Goal: Task Accomplishment & Management: Complete application form

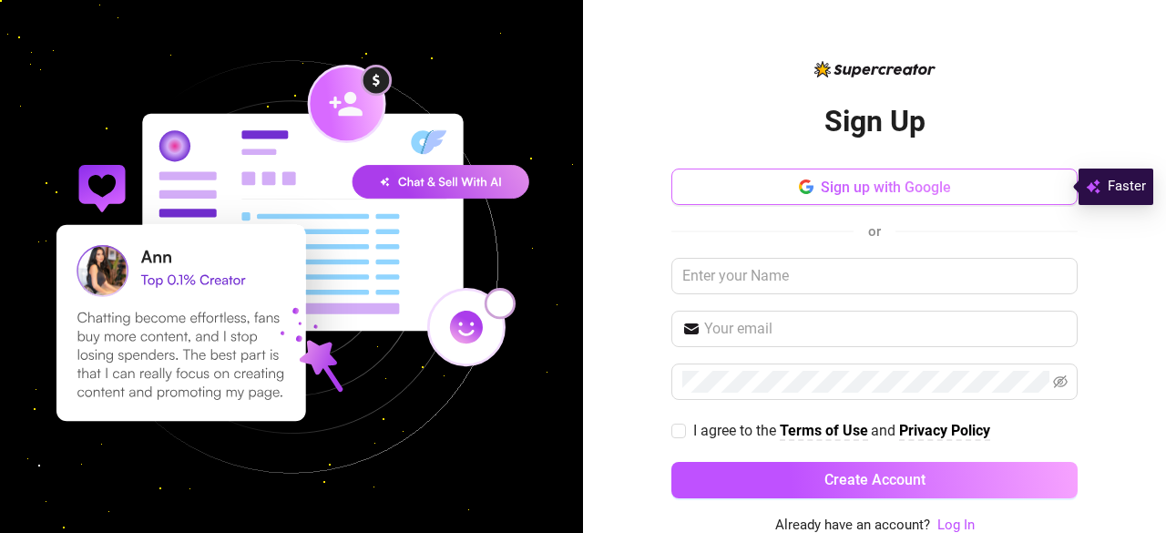
click at [858, 189] on span "Sign up with Google" at bounding box center [886, 187] width 130 height 17
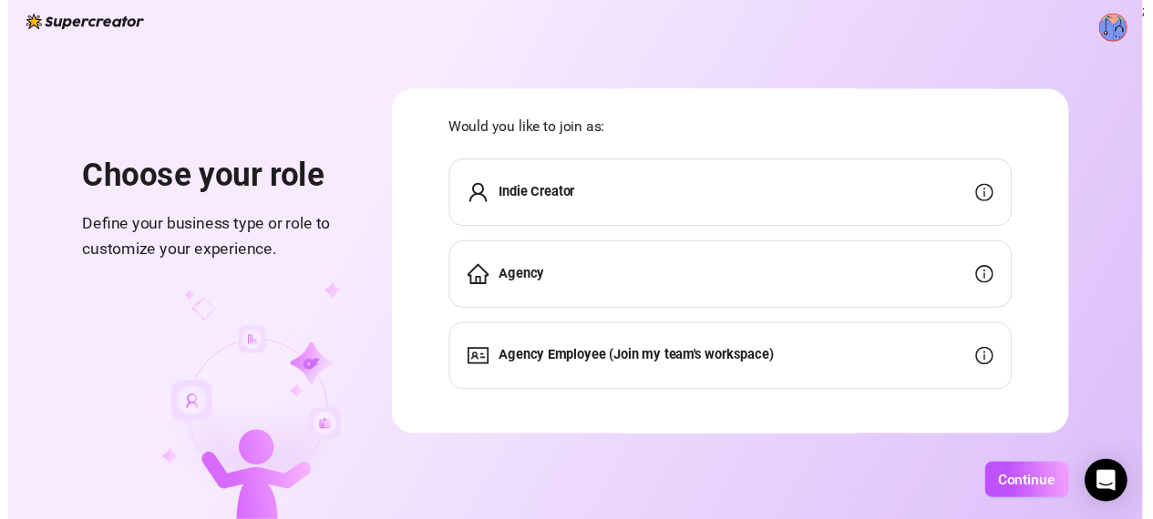
scroll to position [36, 0]
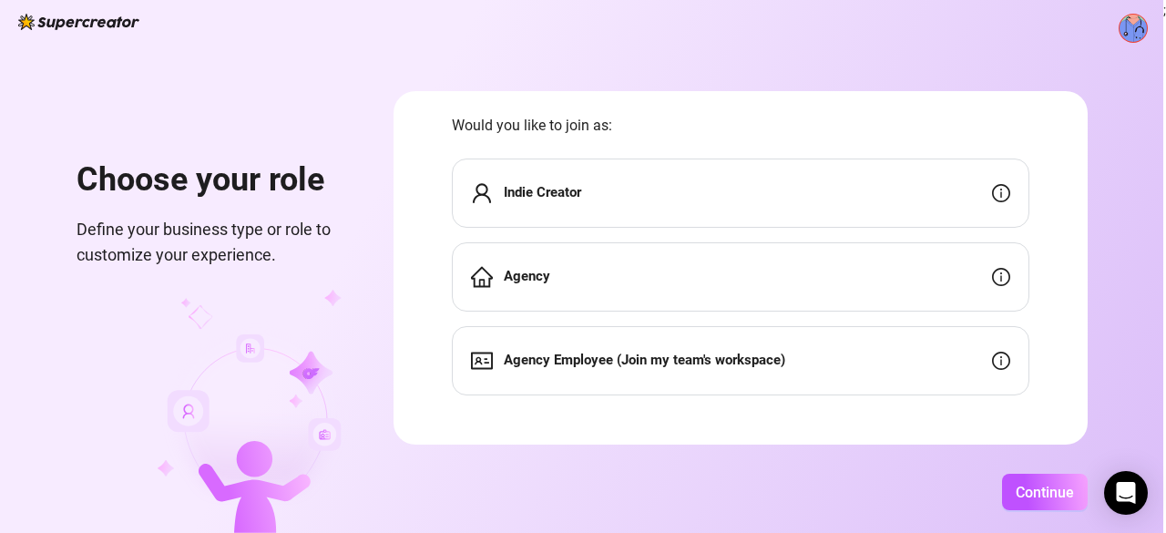
click at [631, 263] on div "Agency" at bounding box center [741, 276] width 578 height 69
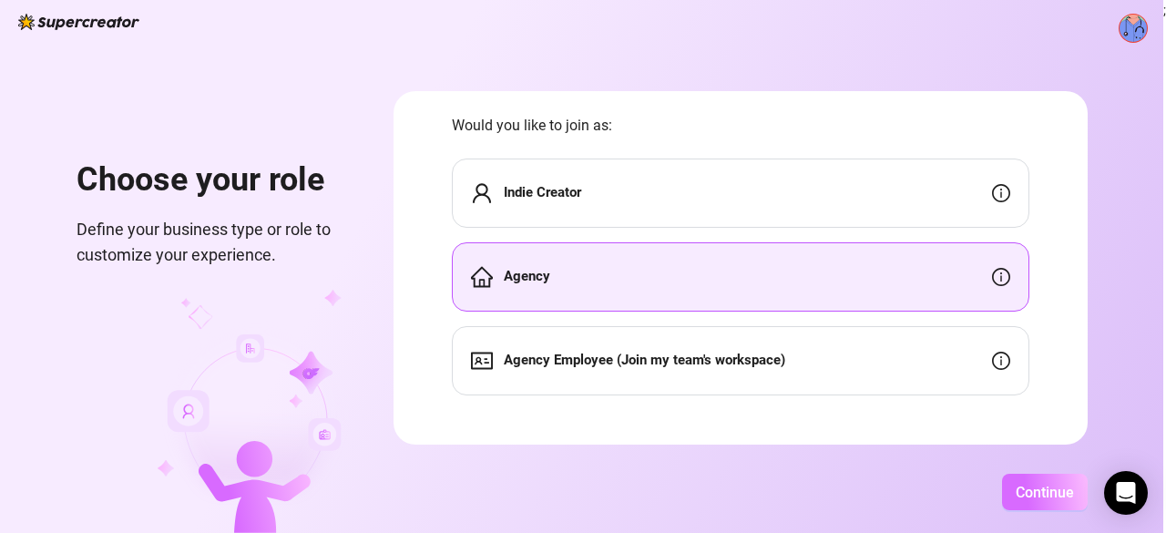
click at [1040, 489] on span "Continue" at bounding box center [1045, 492] width 58 height 17
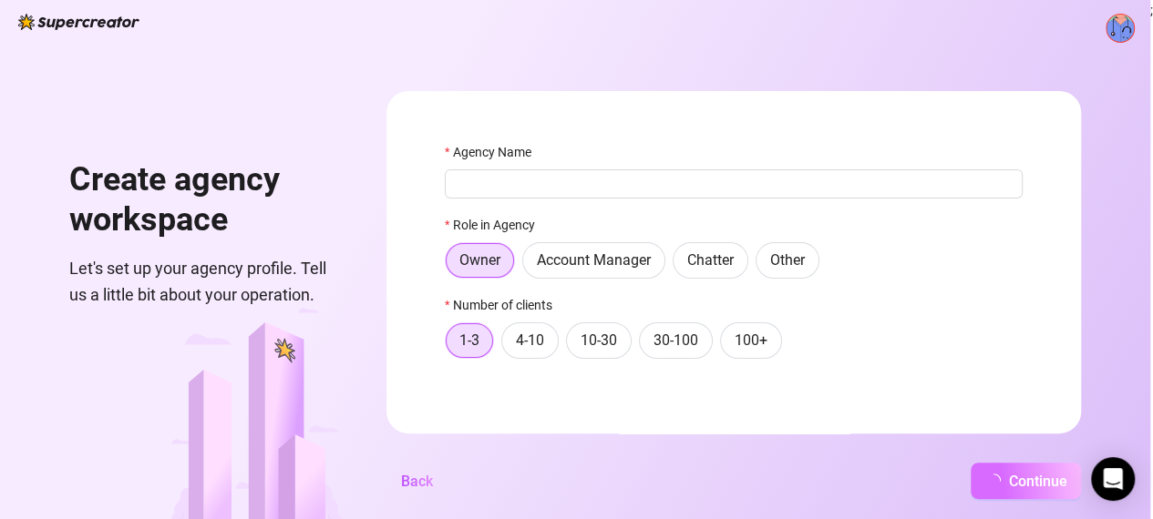
scroll to position [0, 0]
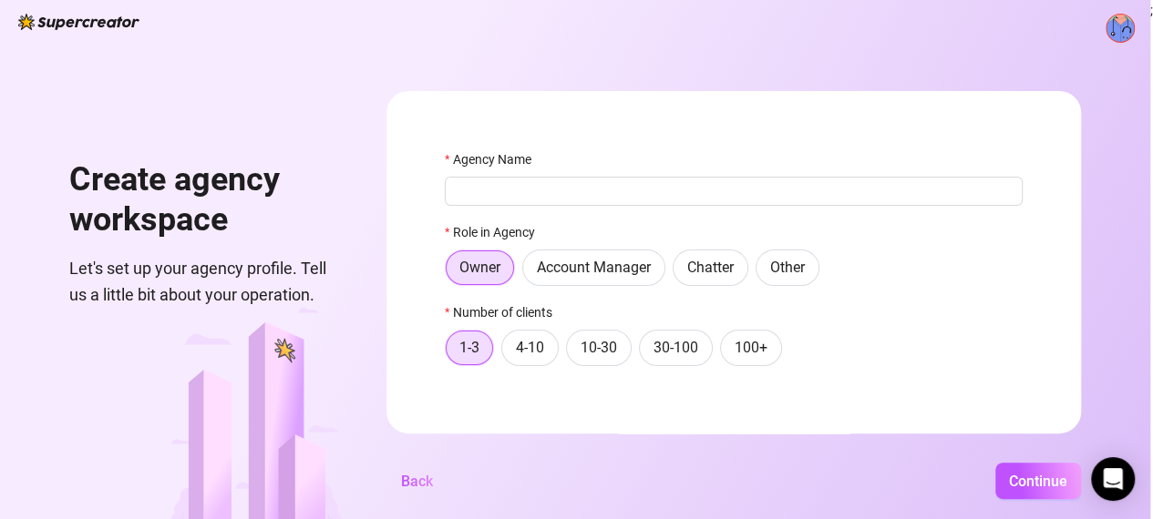
type input "l"
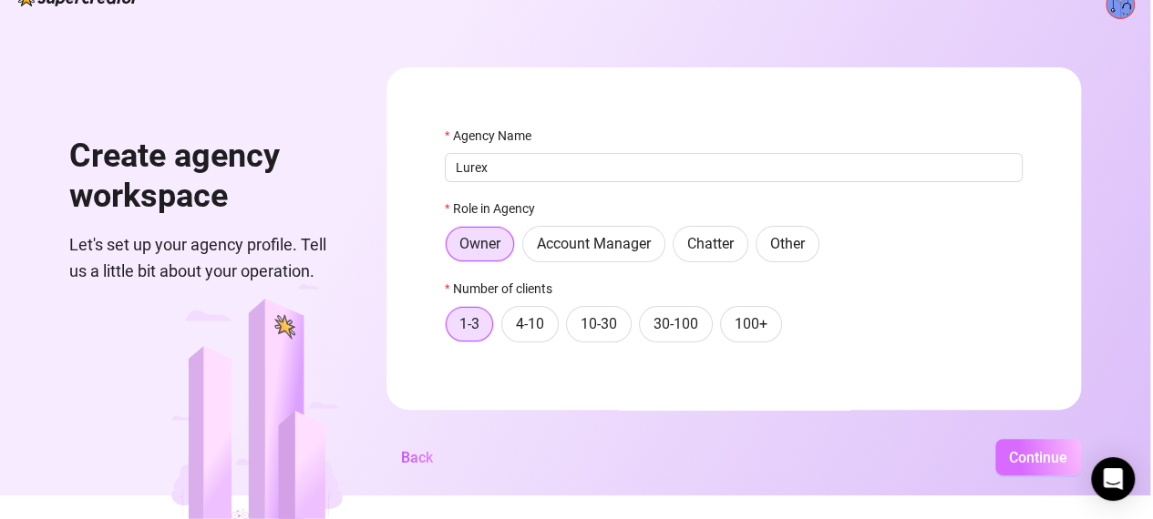
type input "Lurex"
click at [1052, 467] on span "Continue" at bounding box center [1038, 457] width 58 height 17
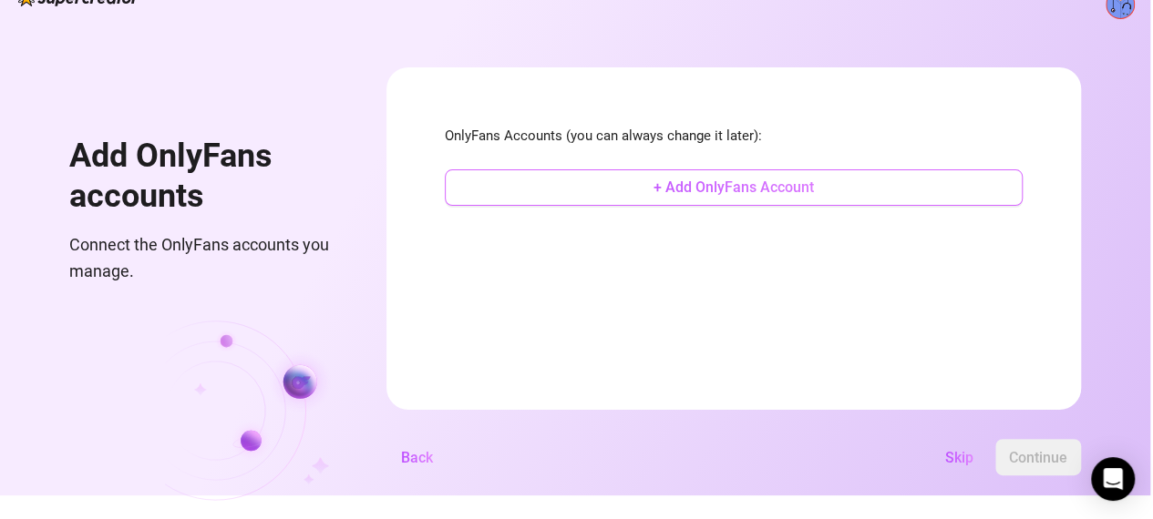
click at [853, 181] on button "+ Add OnlyFans Account" at bounding box center [734, 187] width 578 height 36
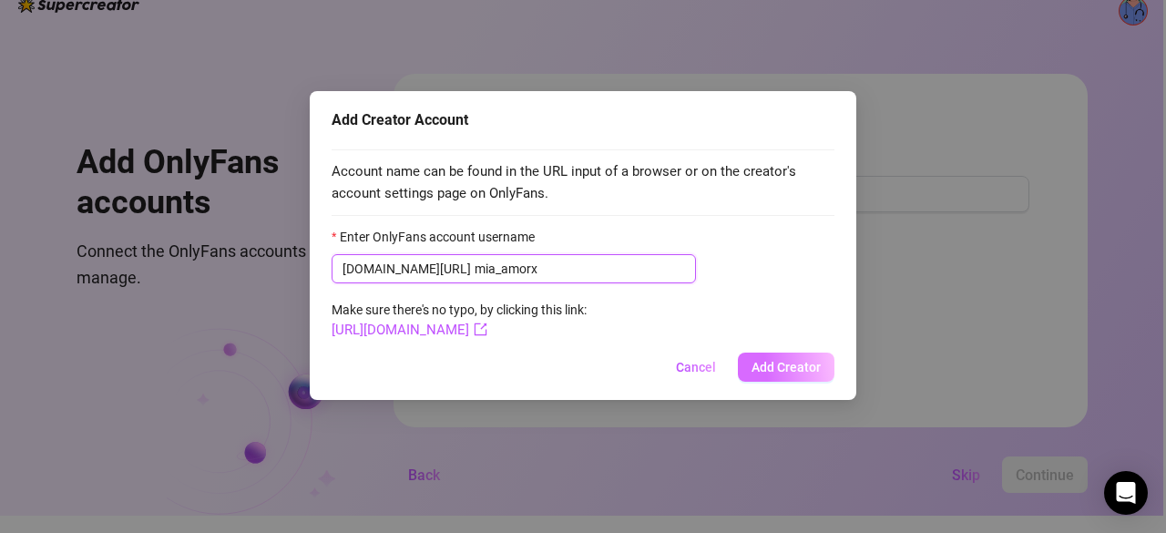
type input "mia_amorx"
click at [787, 367] on span "Add Creator" at bounding box center [786, 367] width 69 height 15
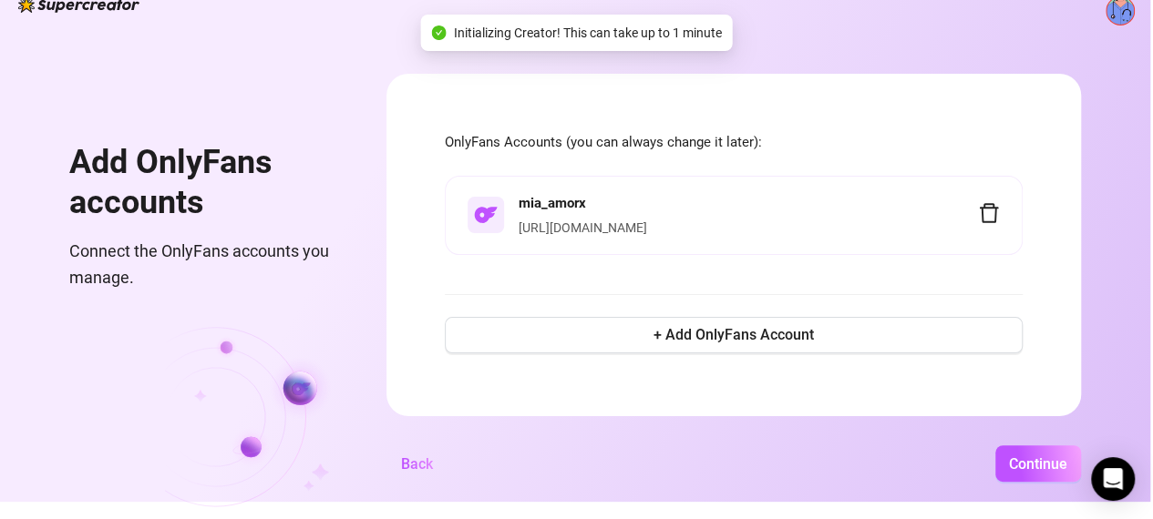
click at [762, 227] on div "[URL][DOMAIN_NAME]" at bounding box center [747, 228] width 459 height 20
click at [1014, 482] on button "Continue" at bounding box center [1038, 464] width 86 height 36
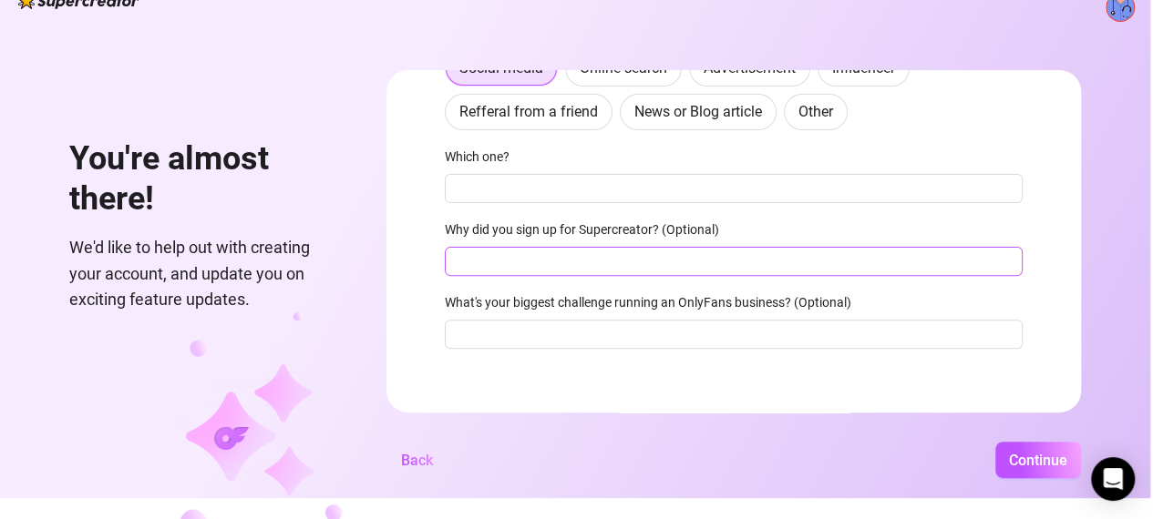
scroll to position [135, 0]
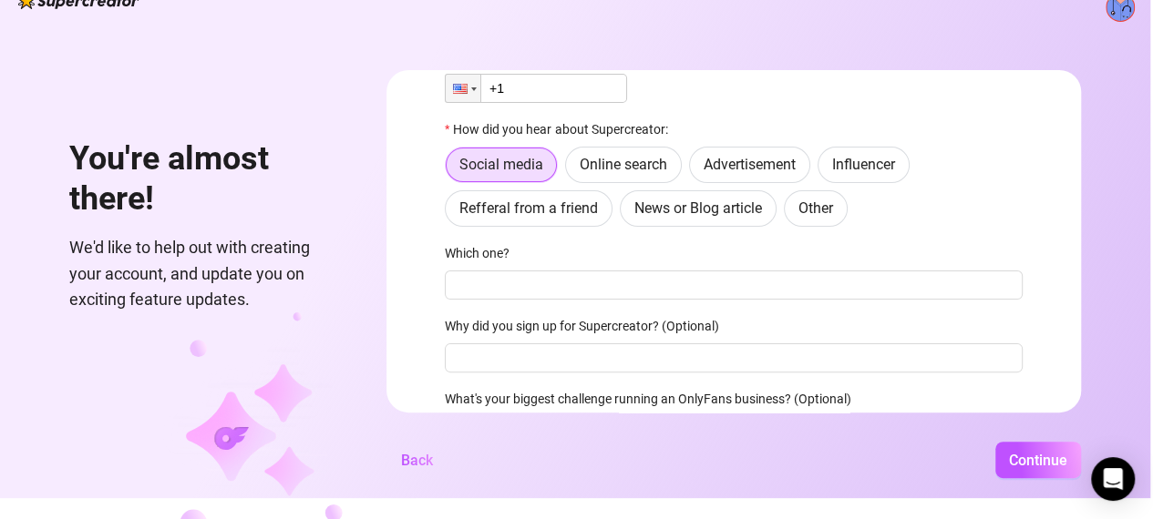
click at [1044, 497] on div "You're almost there! We'd like to help out with creating your account, and upda…" at bounding box center [575, 238] width 1150 height 519
click at [1039, 466] on span "Continue" at bounding box center [1038, 460] width 58 height 17
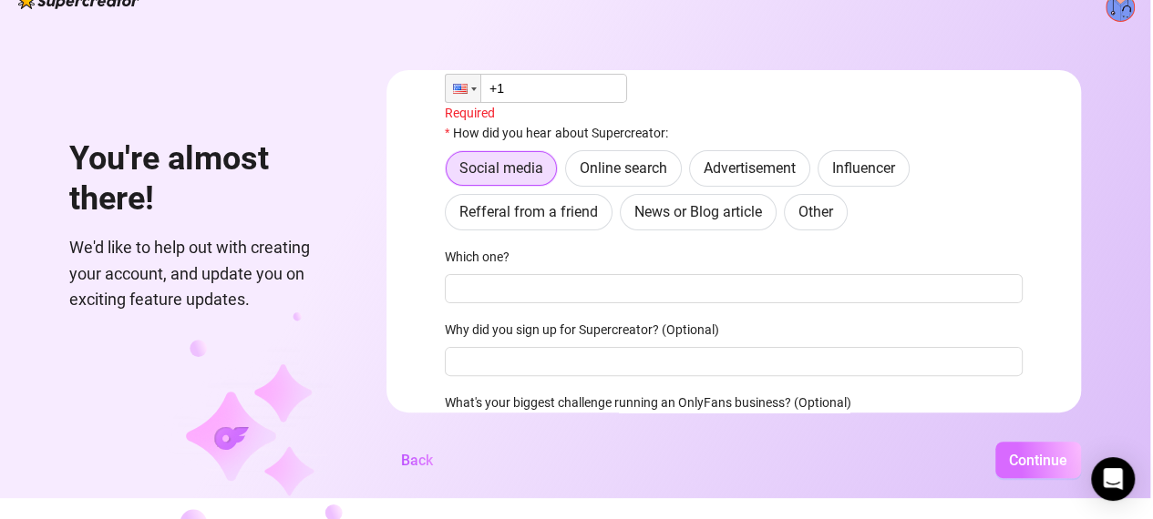
click at [1039, 466] on span "Continue" at bounding box center [1038, 460] width 58 height 17
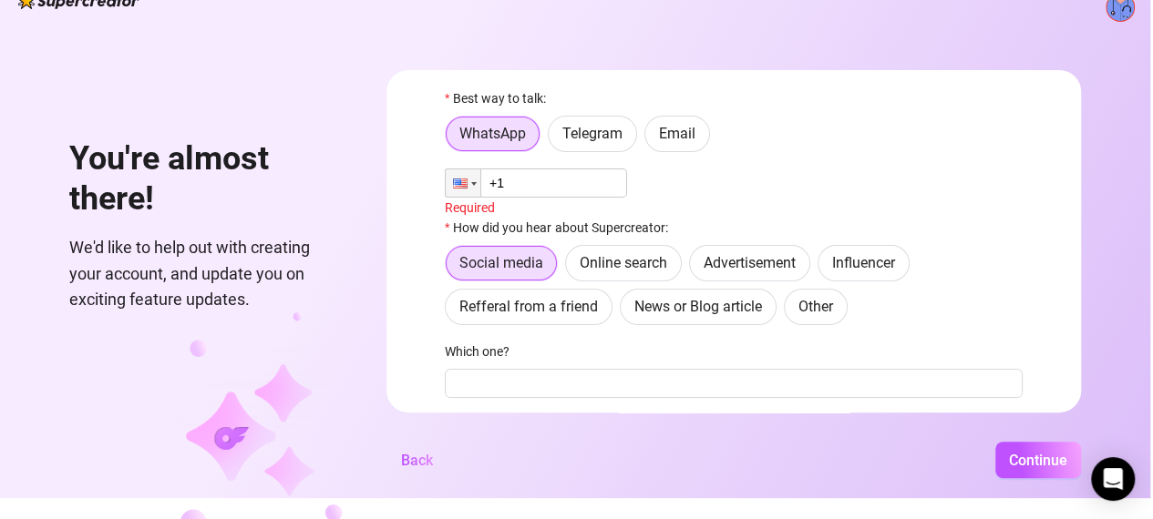
scroll to position [37, 0]
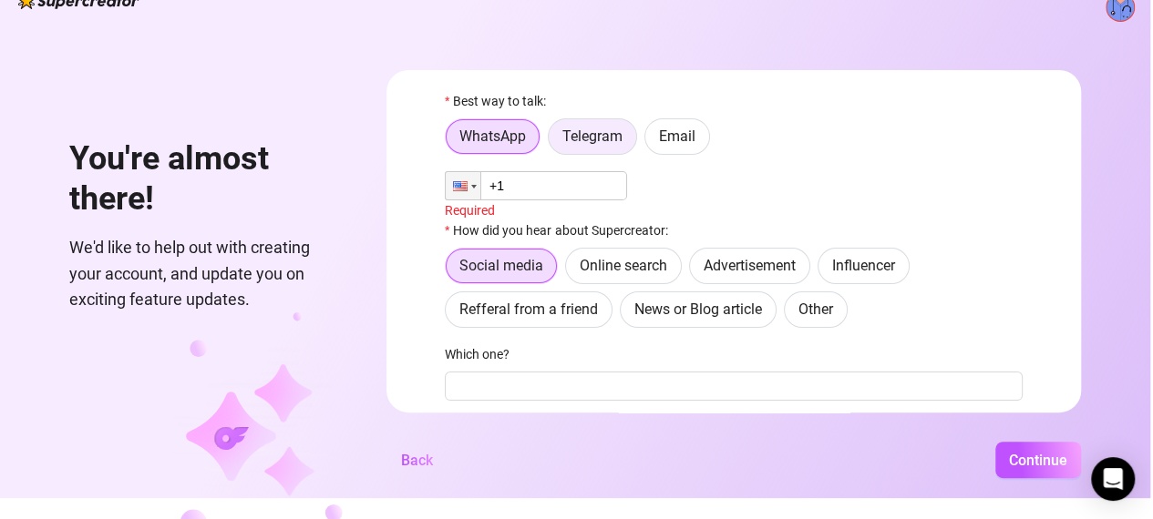
click at [600, 139] on span "Telegram" at bounding box center [592, 136] width 60 height 17
click at [553, 141] on input "Telegram" at bounding box center [553, 141] width 0 height 0
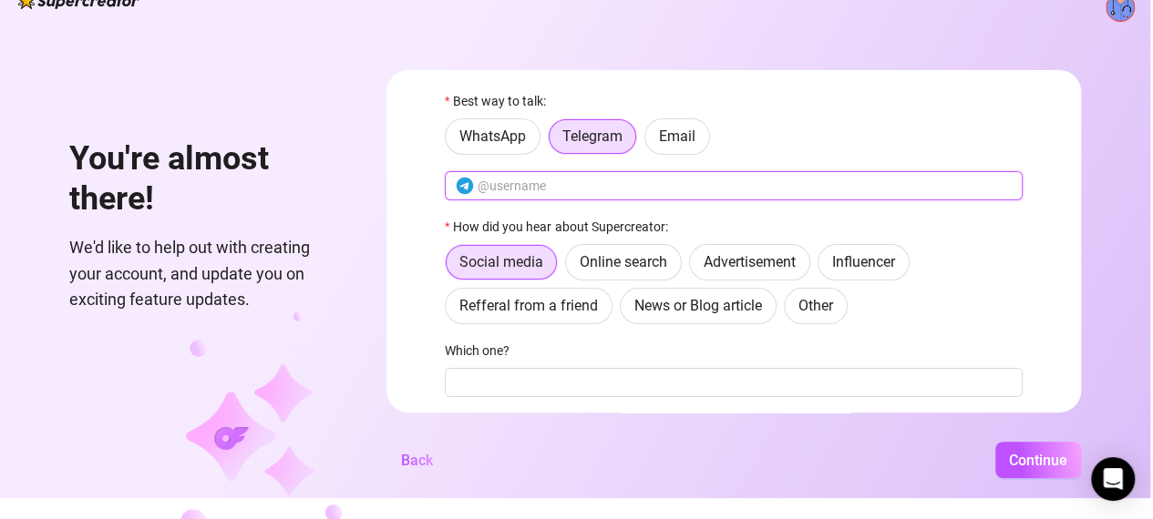
click at [560, 178] on input "text" at bounding box center [744, 186] width 534 height 20
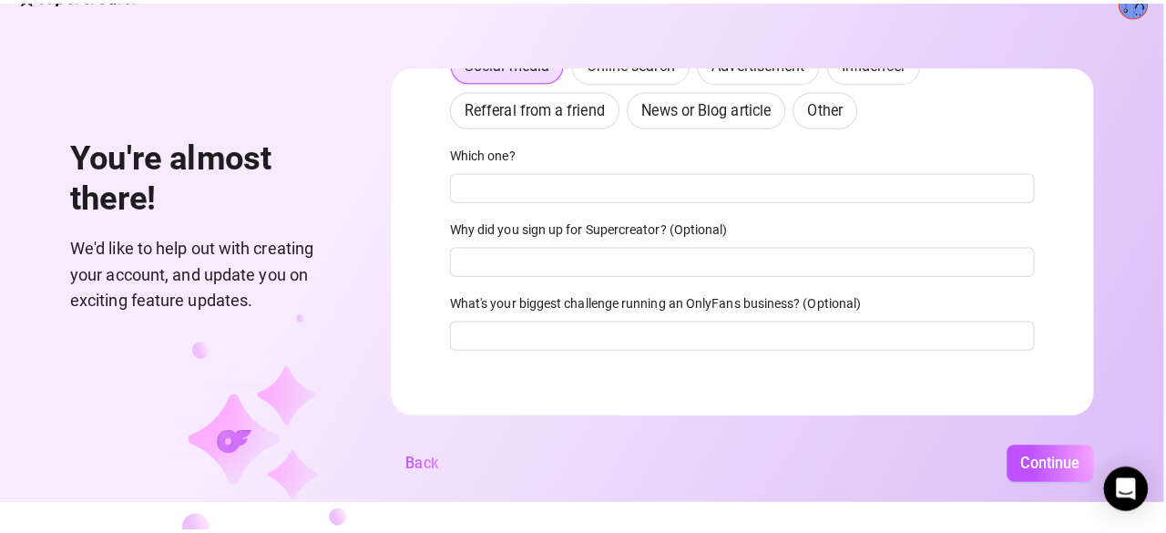
scroll to position [0, 0]
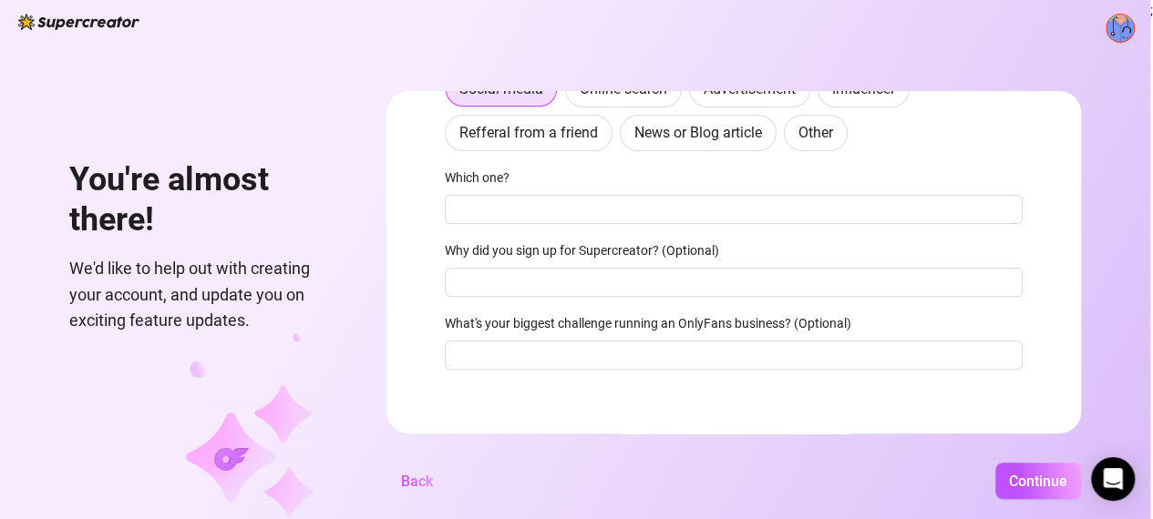
type input "pammyofm"
click at [1016, 472] on div "You're almost there! We'd like to help out with creating your account, and upda…" at bounding box center [575, 259] width 1150 height 519
click at [1017, 482] on button "Continue" at bounding box center [1038, 481] width 86 height 36
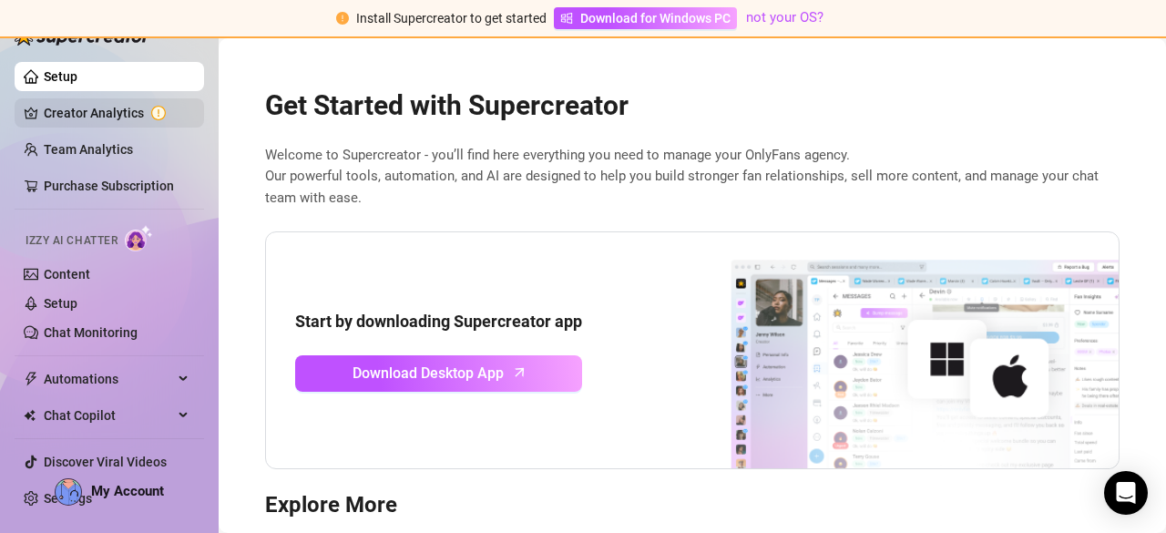
click at [122, 118] on link "Creator Analytics" at bounding box center [117, 112] width 146 height 29
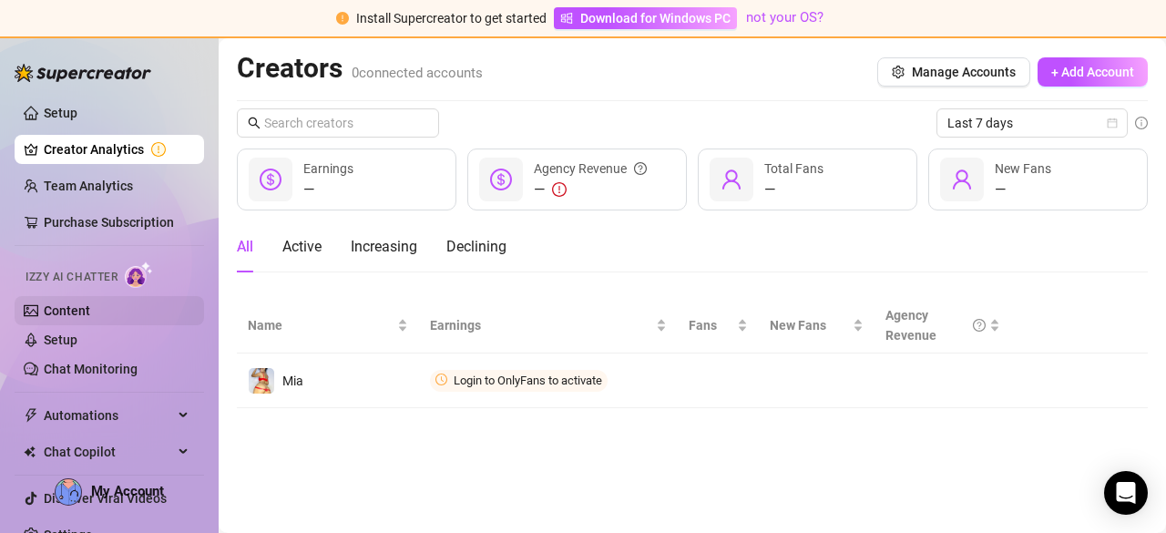
click at [90, 318] on link "Content" at bounding box center [67, 310] width 46 height 15
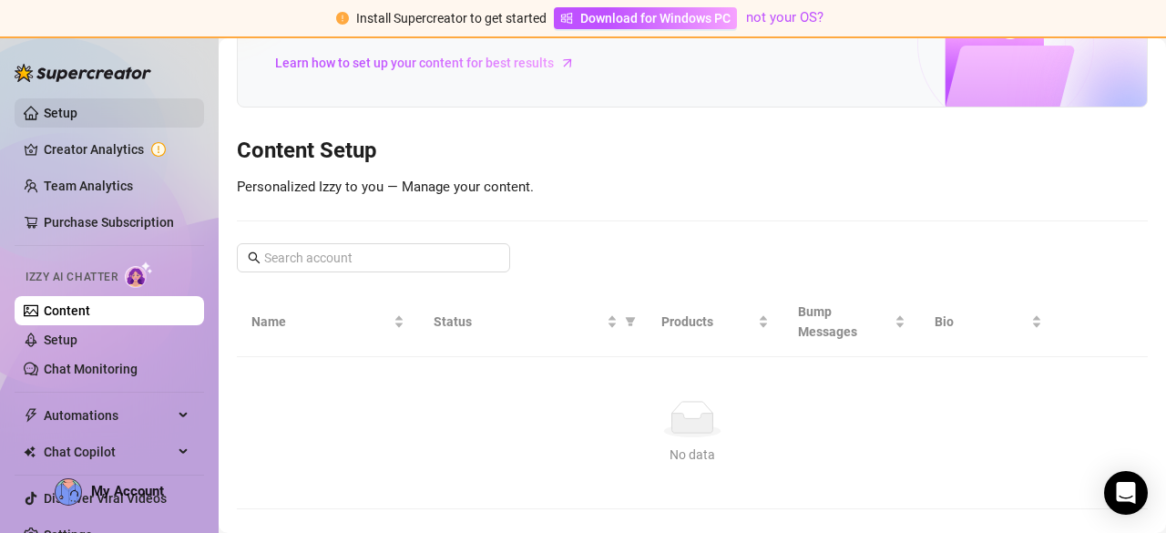
click at [77, 120] on link "Setup" at bounding box center [61, 113] width 34 height 15
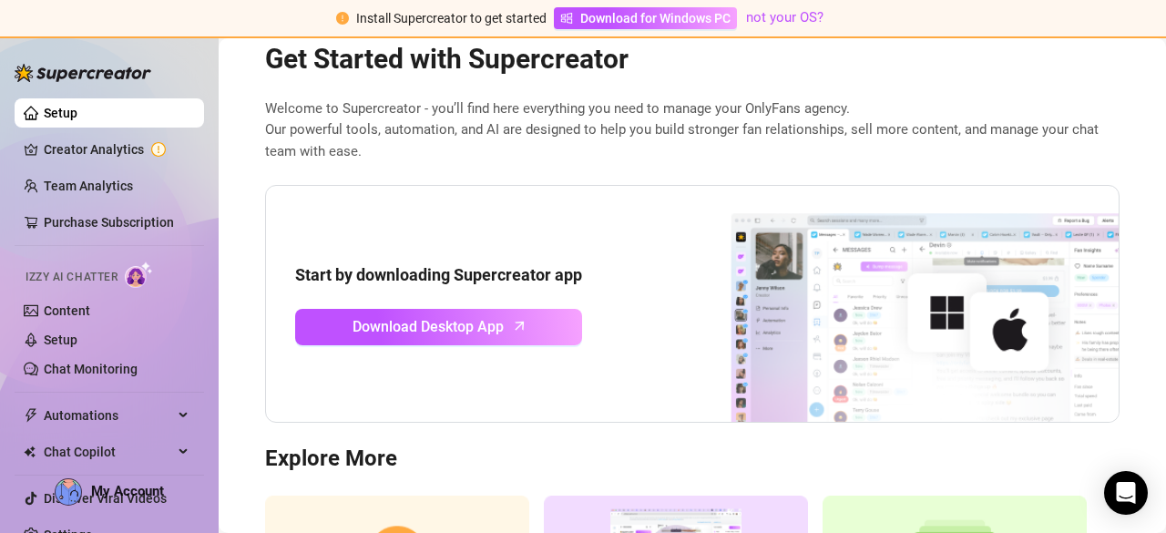
scroll to position [46, 0]
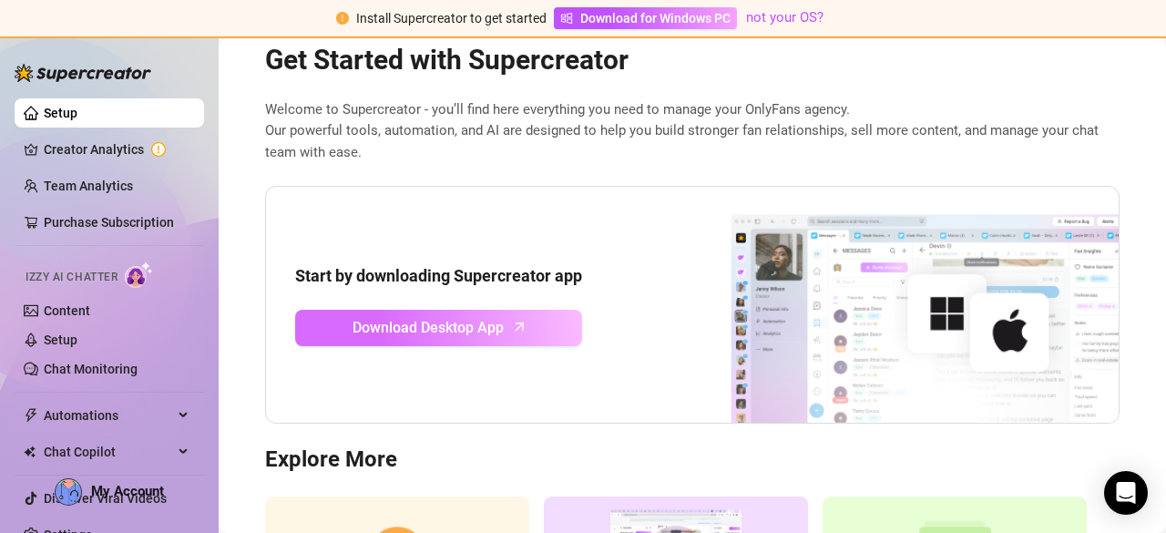
click at [468, 338] on span "Download Desktop App" at bounding box center [428, 327] width 151 height 23
click at [353, 323] on span "Download Desktop App" at bounding box center [428, 327] width 151 height 23
